Goal: Information Seeking & Learning: Learn about a topic

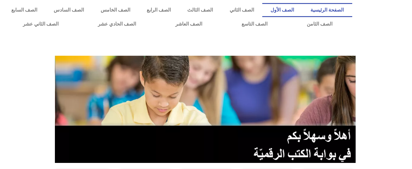
click at [297, 8] on link "الصف الأول" at bounding box center [282, 10] width 40 height 14
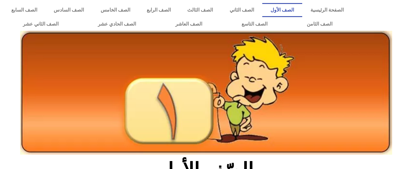
scroll to position [148, 0]
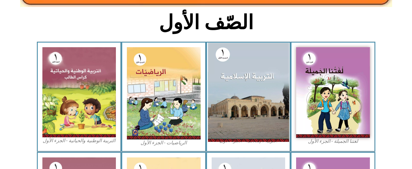
click at [237, 95] on img at bounding box center [248, 92] width 81 height 99
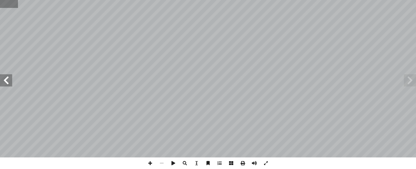
drag, startPoint x: 6, startPoint y: 5, endPoint x: 0, endPoint y: 4, distance: 5.8
click at [0, 4] on input "text" at bounding box center [9, 4] width 18 height 8
type input "**"
click at [8, 83] on span at bounding box center [6, 80] width 12 height 12
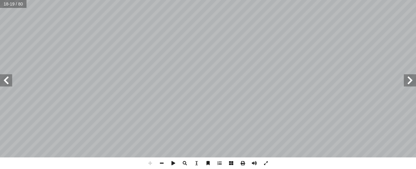
click at [7, 81] on span at bounding box center [6, 80] width 12 height 12
click at [5, 81] on span at bounding box center [6, 80] width 12 height 12
